Goal: Information Seeking & Learning: Learn about a topic

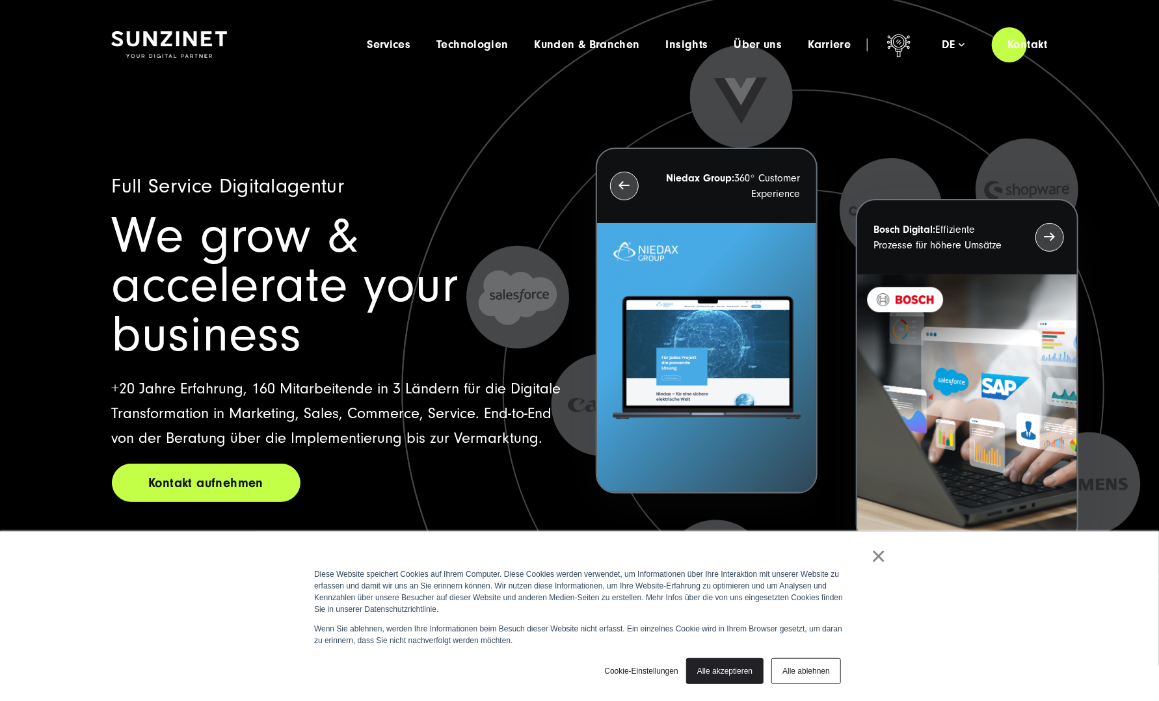
click at [235, 464] on link "Kontakt aufnehmen" at bounding box center [206, 483] width 189 height 38
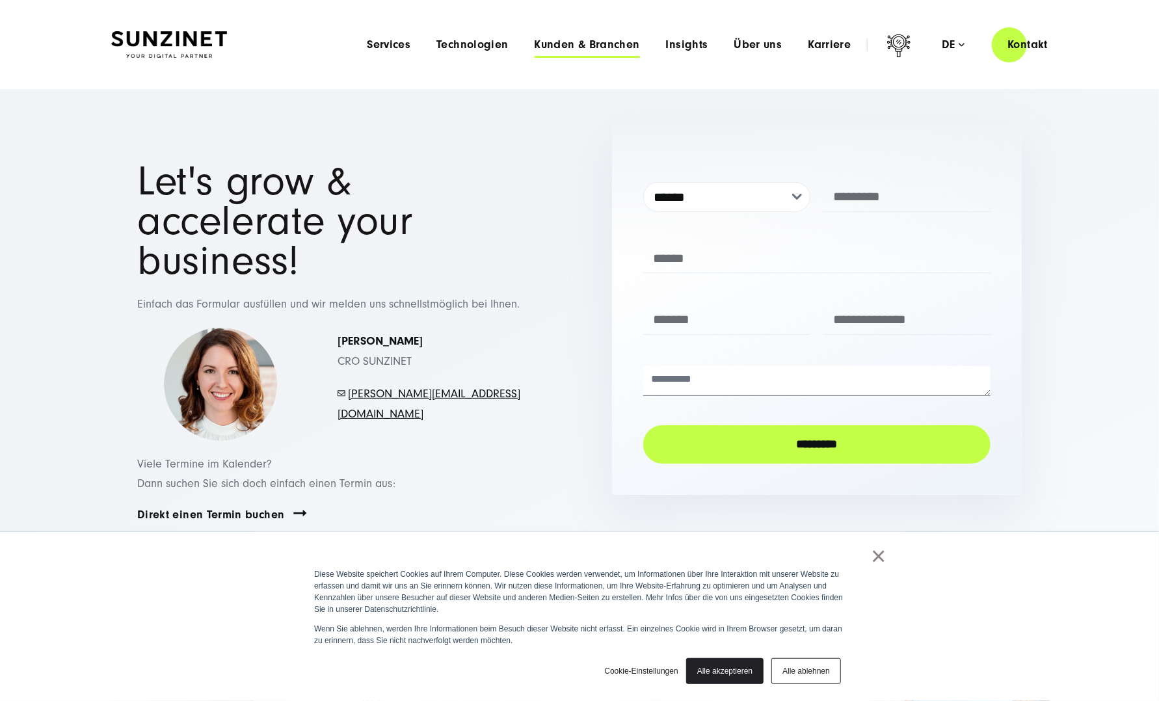
click at [556, 46] on span "Kunden & Branchen" at bounding box center [587, 44] width 105 height 13
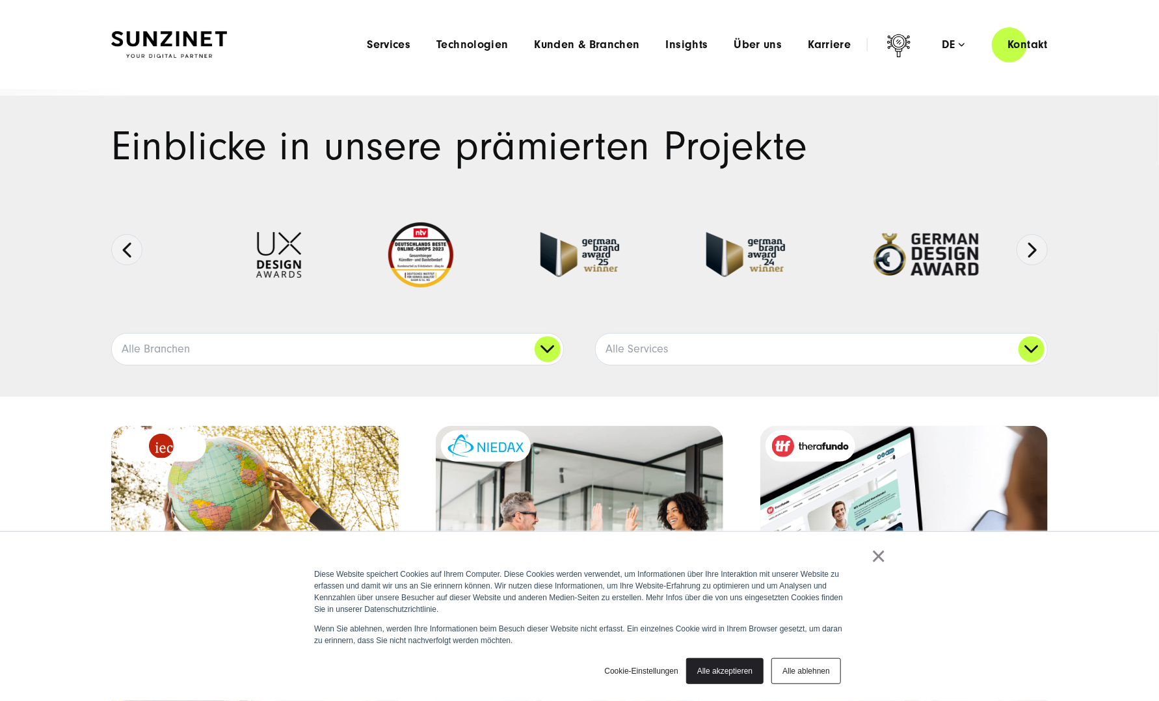
click at [372, 52] on div "Menu Services Menu Full Service Digitalagentur Wir lösen komplexe Herausforderu…" at bounding box center [709, 44] width 710 height 37
click at [388, 42] on span "Services" at bounding box center [389, 44] width 44 height 13
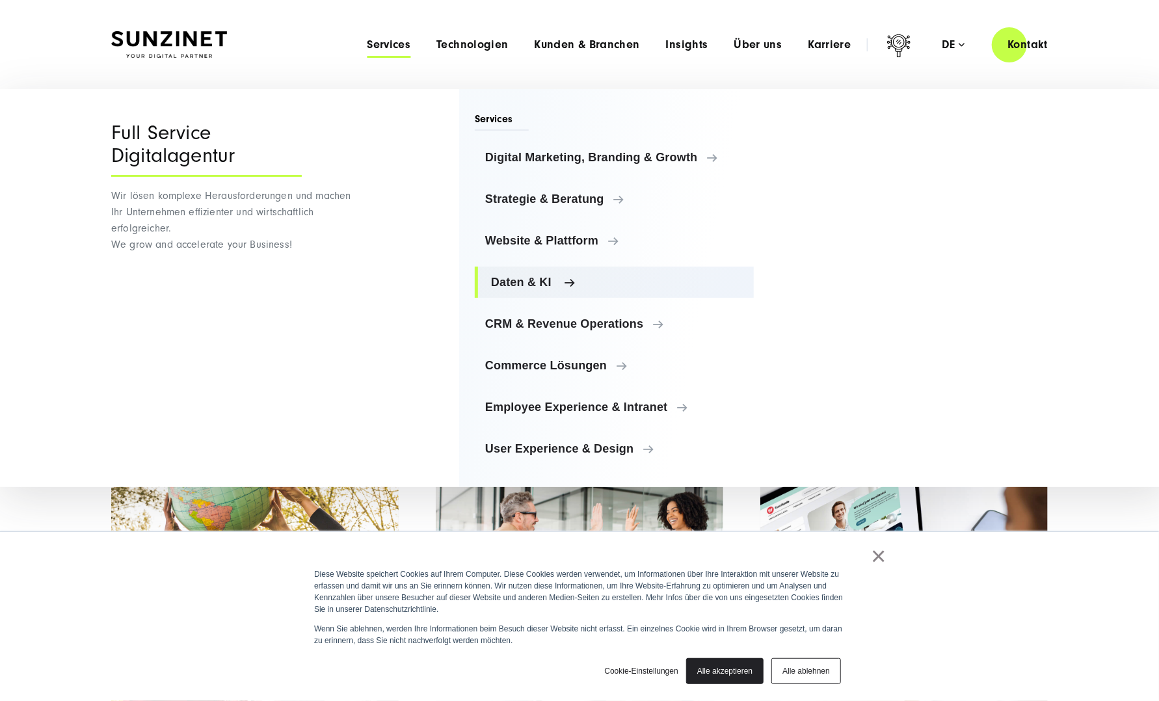
click at [542, 282] on span "Daten & KI" at bounding box center [617, 282] width 252 height 13
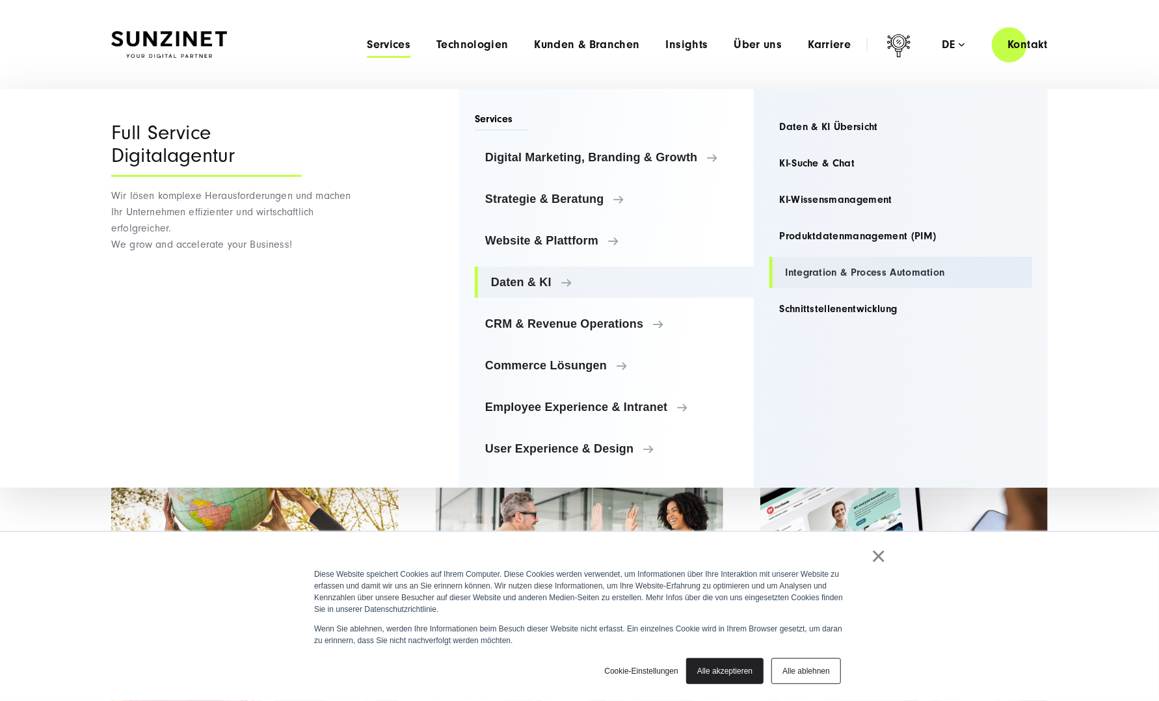
click at [814, 258] on link "Integration & Process Automation" at bounding box center [901, 272] width 263 height 31
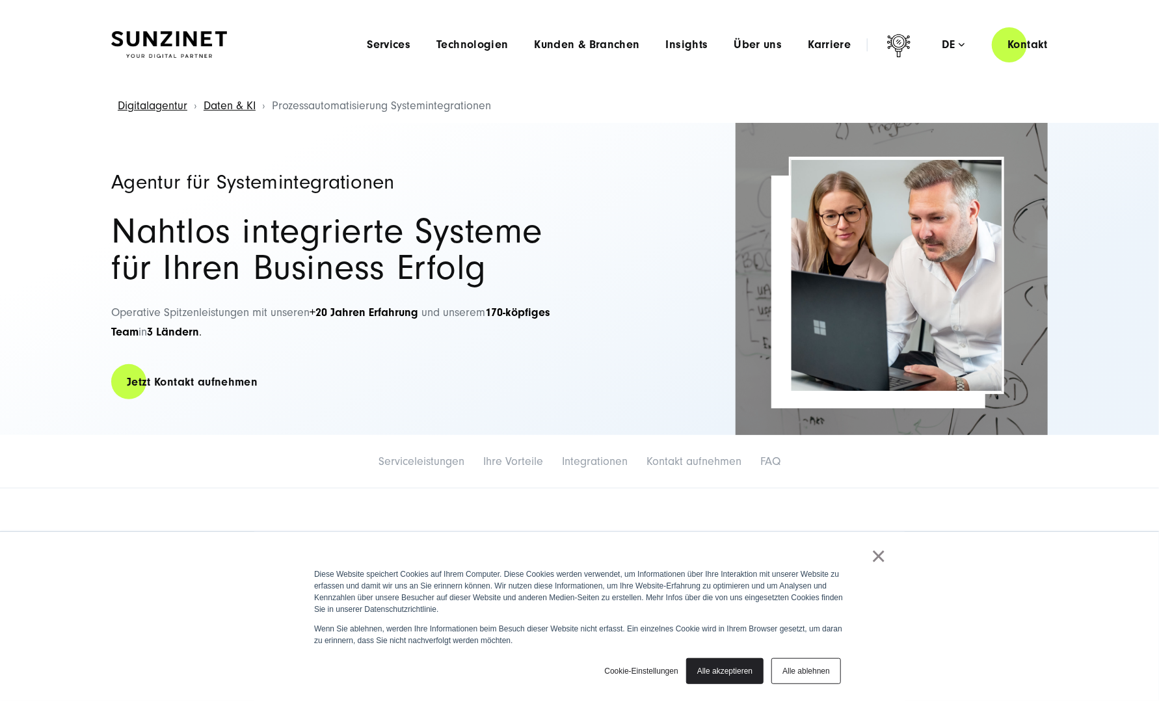
click at [793, 303] on img at bounding box center [896, 276] width 211 height 234
